Goal: Task Accomplishment & Management: Manage account settings

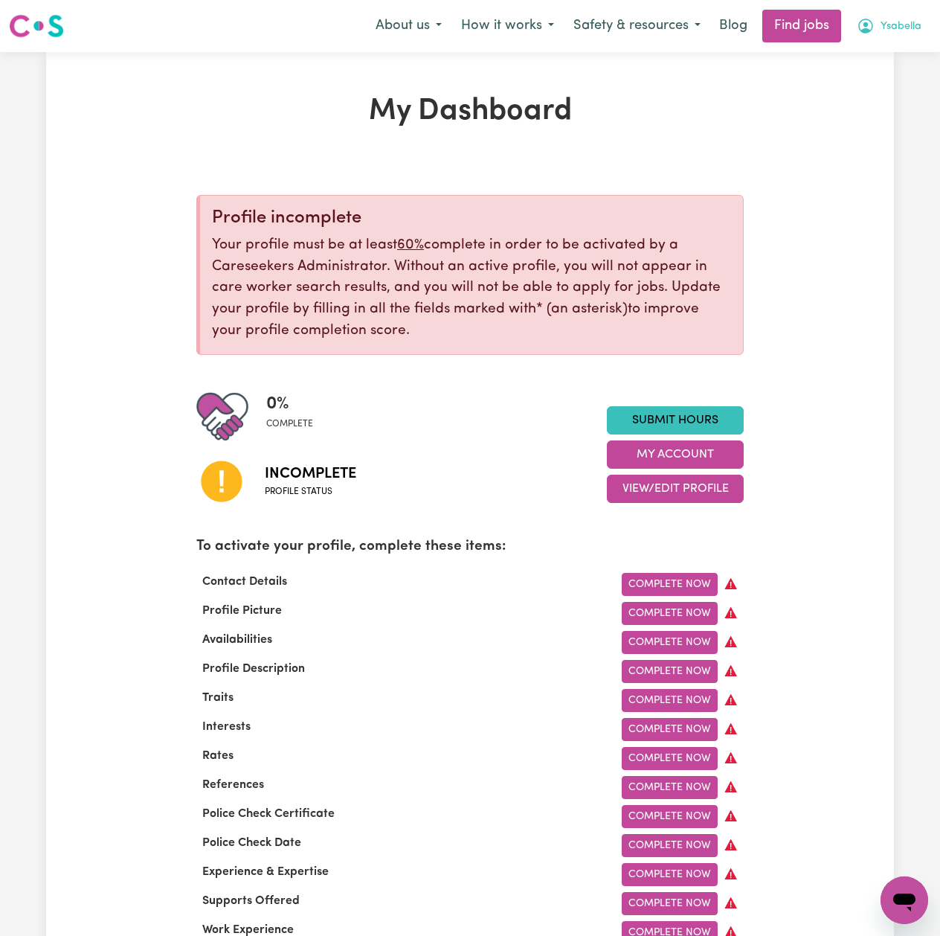
click at [894, 27] on span "Ysabella" at bounding box center [901, 27] width 41 height 16
click at [867, 114] on link "Logout" at bounding box center [872, 114] width 118 height 28
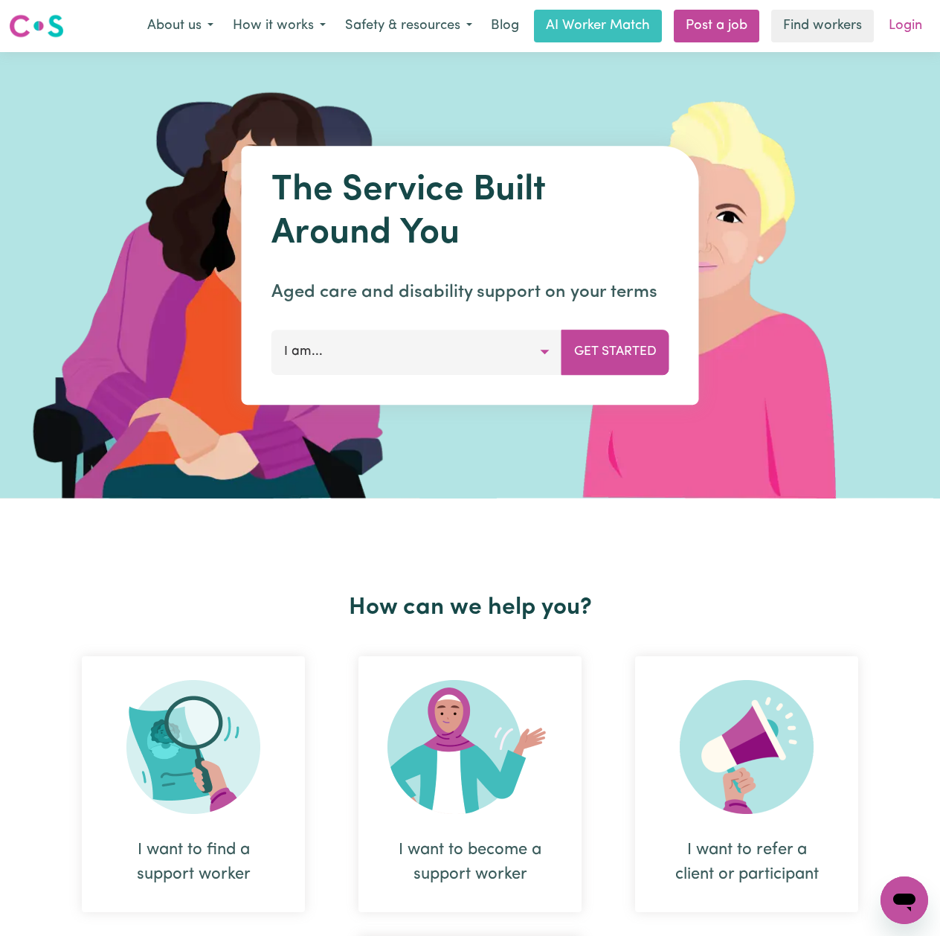
click at [888, 28] on link "Login" at bounding box center [905, 26] width 51 height 33
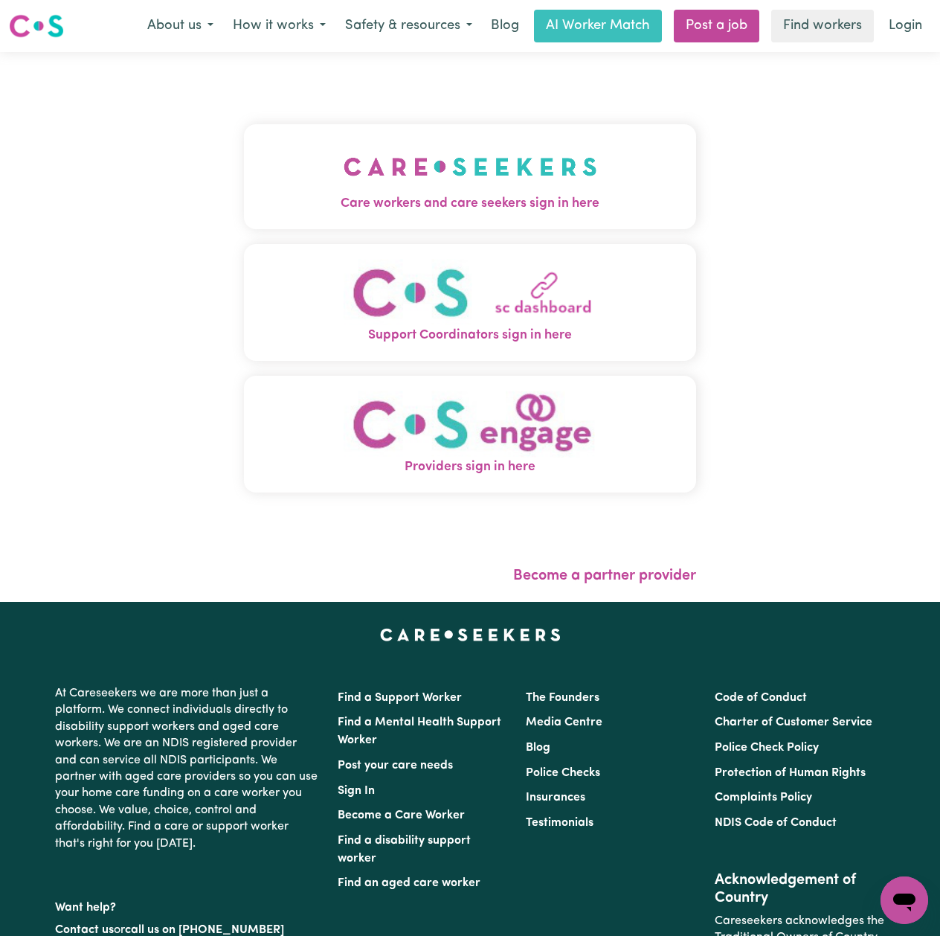
click at [155, 225] on div "Care workers and care seekers sign in here Support Coordinators sign in here Pr…" at bounding box center [470, 327] width 940 height 550
click at [408, 185] on img "Care workers and care seekers sign in here" at bounding box center [471, 166] width 254 height 55
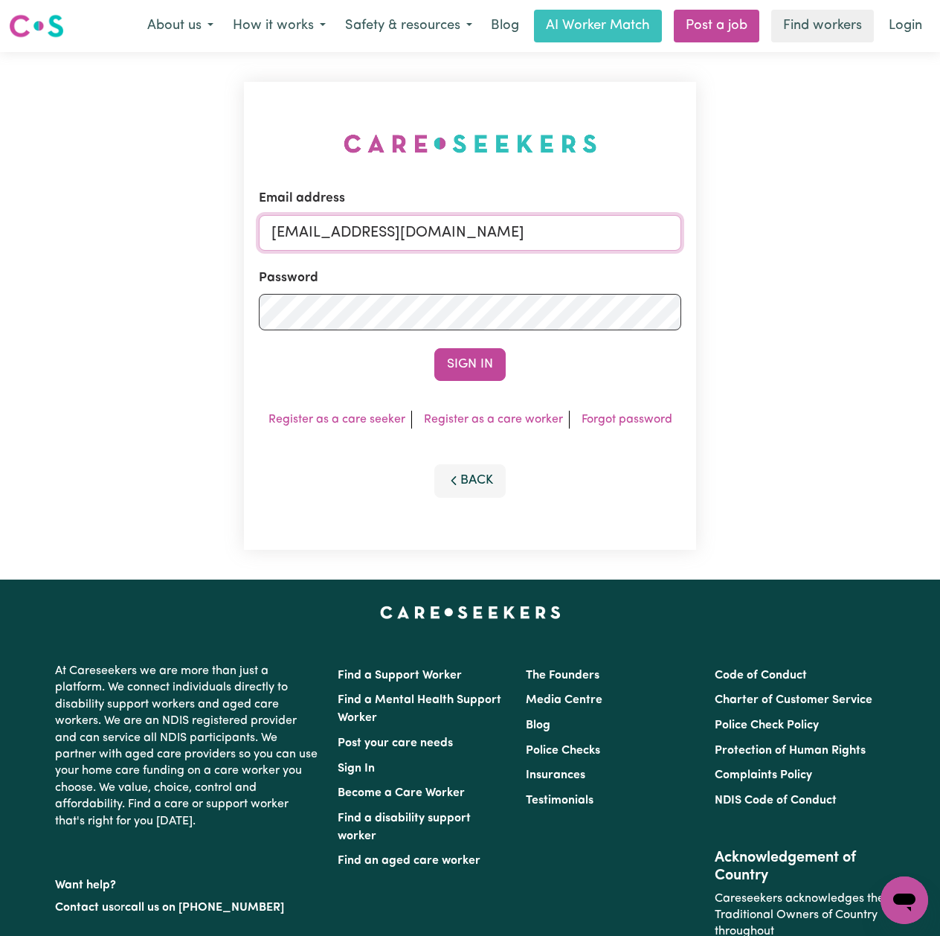
click at [312, 219] on input "[EMAIL_ADDRESS][DOMAIN_NAME]" at bounding box center [470, 233] width 423 height 36
drag, startPoint x: 349, startPoint y: 228, endPoint x: 754, endPoint y: 242, distance: 405.0
click at [754, 242] on div "Email address Superuser~[EMAIL_ADDRESS][DOMAIN_NAME] Password Sign In Register …" at bounding box center [470, 315] width 940 height 527
type input "Superuser~[EMAIL_ADDRESS][DOMAIN_NAME]"
click at [484, 363] on button "Sign In" at bounding box center [469, 364] width 71 height 33
